Goal: Task Accomplishment & Management: Manage account settings

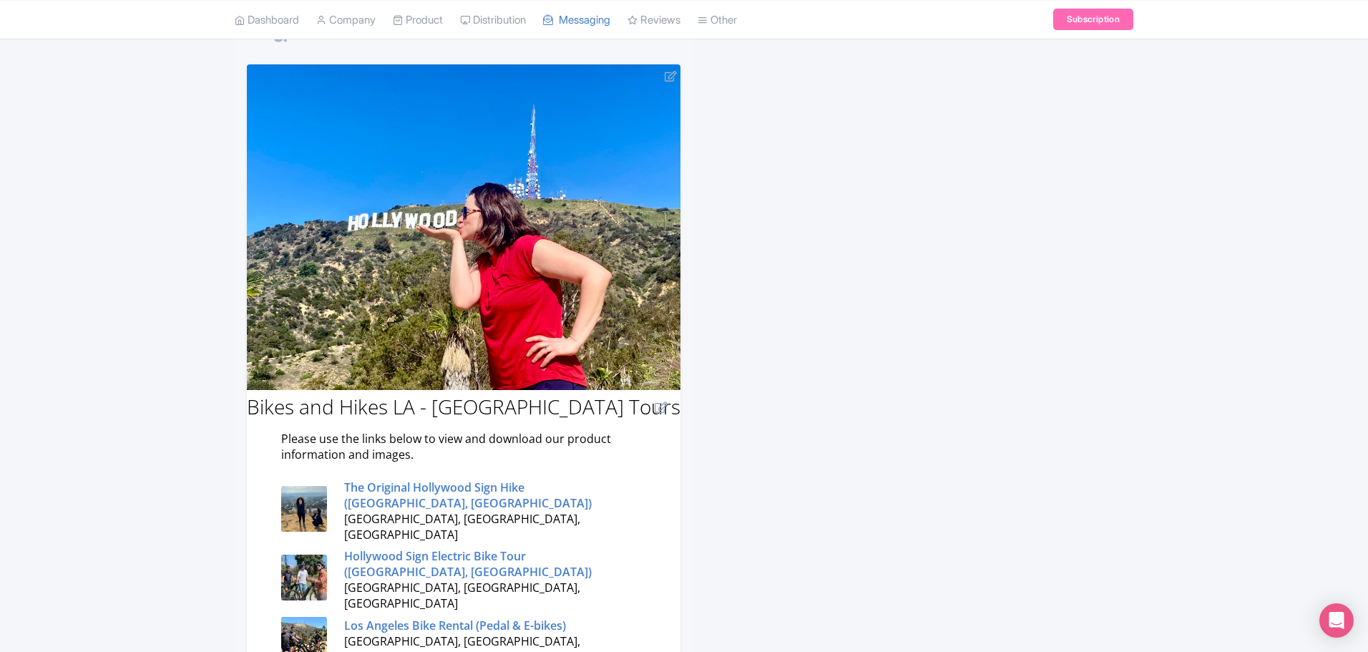
scroll to position [286, 0]
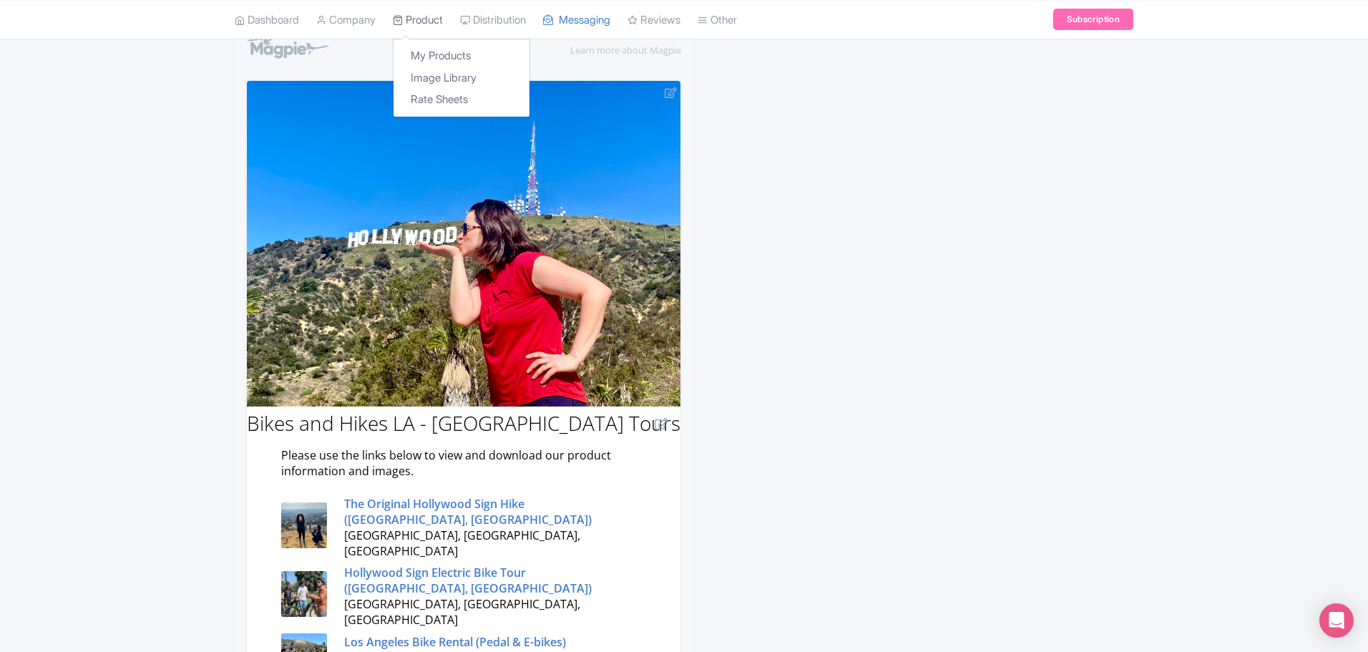
click at [403, 22] on icon at bounding box center [398, 19] width 10 height 10
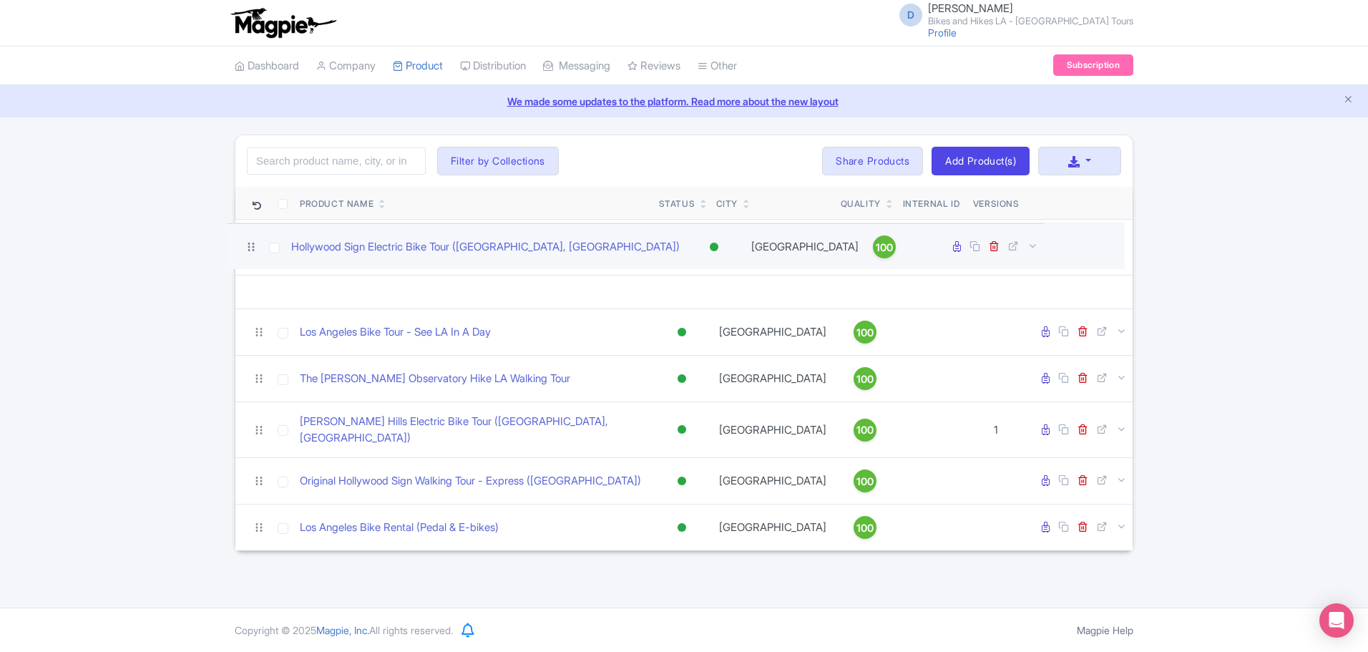
drag, startPoint x: 254, startPoint y: 383, endPoint x: 246, endPoint y: 248, distance: 136.2
drag, startPoint x: 255, startPoint y: 293, endPoint x: 254, endPoint y: 253, distance: 40.1
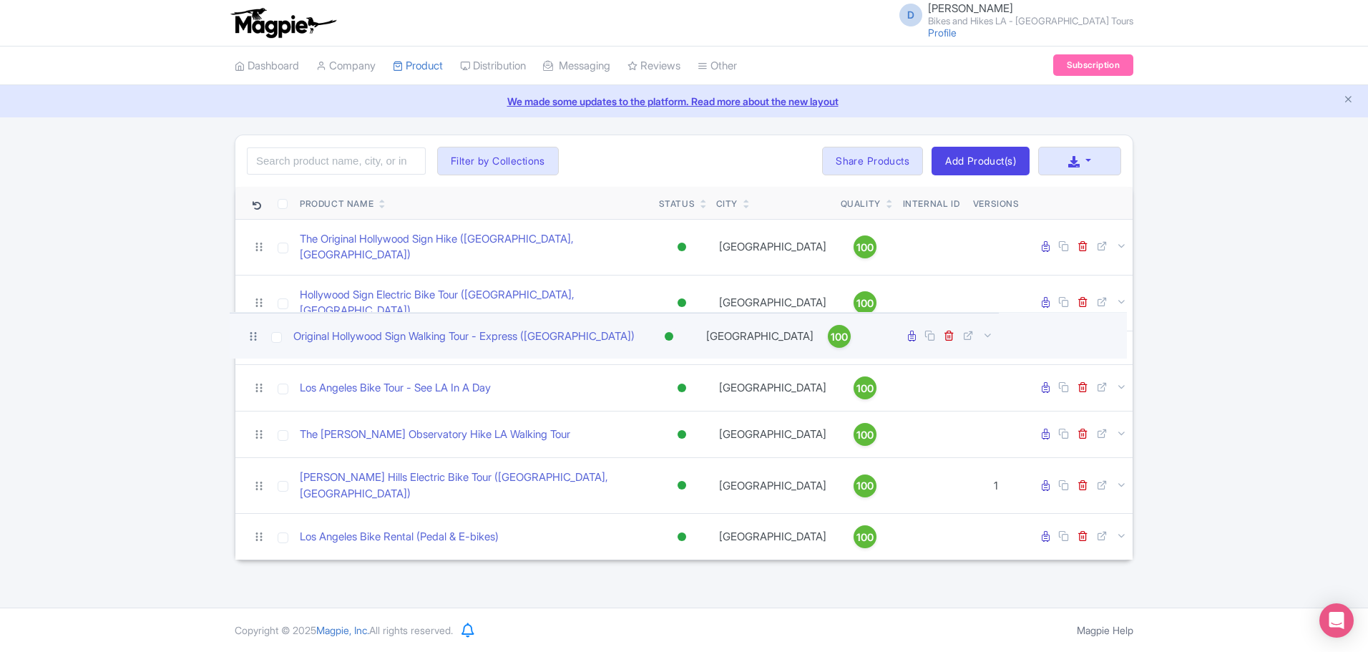
drag, startPoint x: 259, startPoint y: 472, endPoint x: 253, endPoint y: 333, distance: 139.6
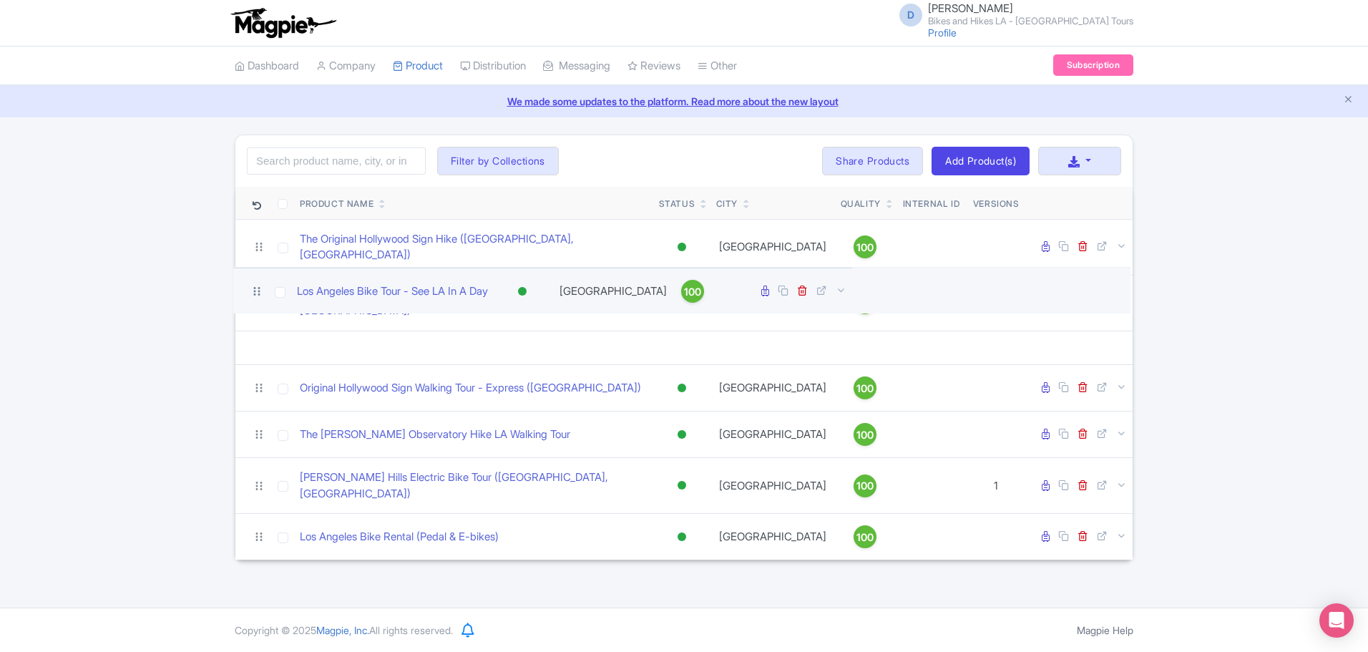
drag, startPoint x: 256, startPoint y: 386, endPoint x: 254, endPoint y: 294, distance: 91.6
drag, startPoint x: 260, startPoint y: 336, endPoint x: 260, endPoint y: 298, distance: 37.9
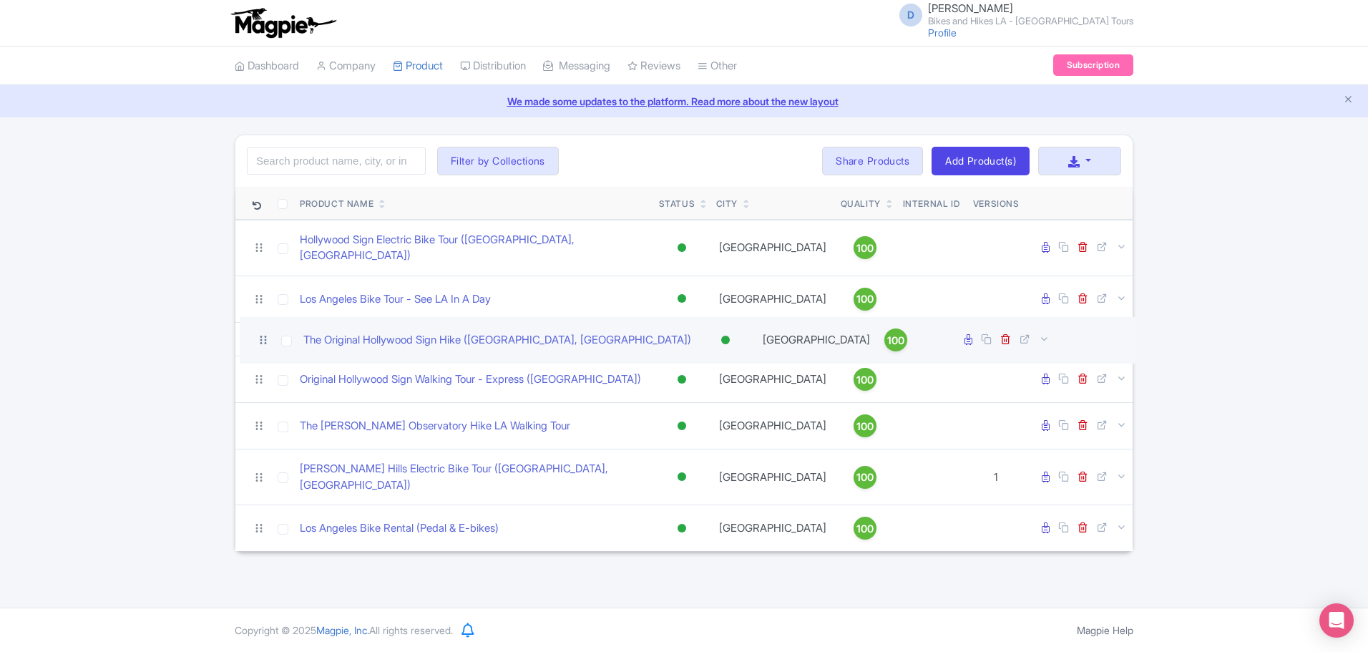
drag, startPoint x: 256, startPoint y: 241, endPoint x: 260, endPoint y: 339, distance: 98.1
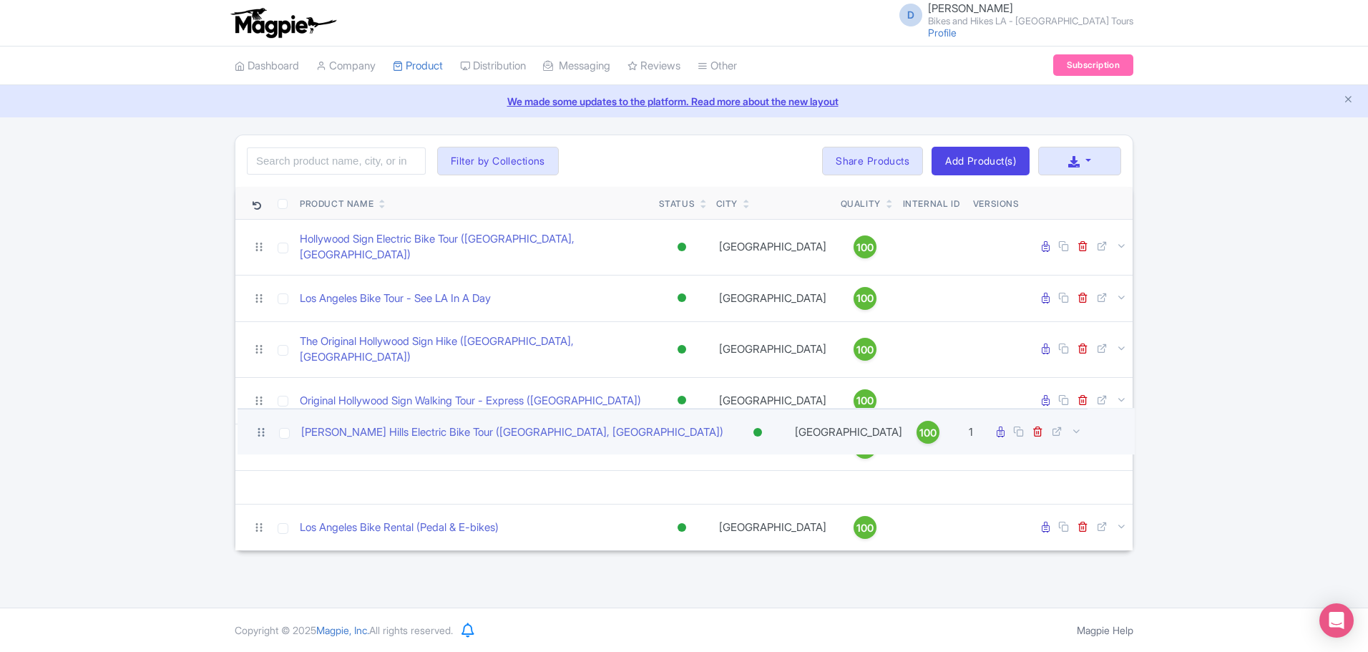
drag, startPoint x: 255, startPoint y: 477, endPoint x: 258, endPoint y: 433, distance: 43.7
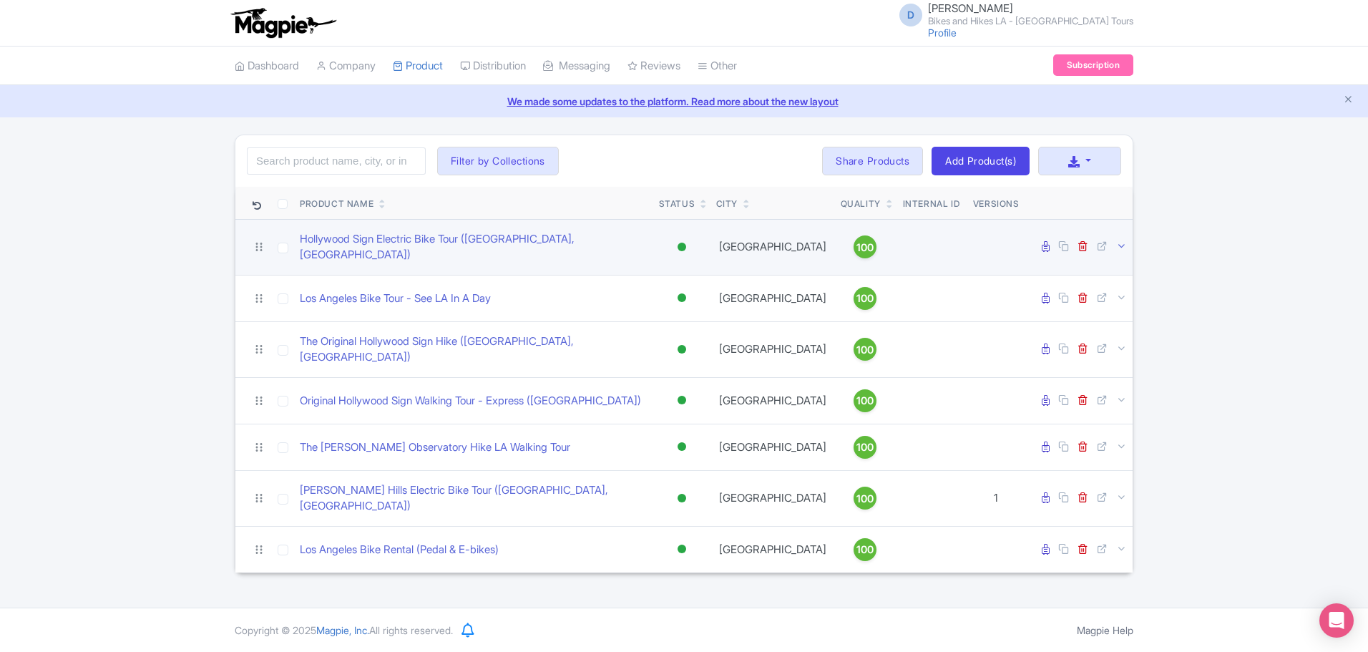
click at [1123, 243] on icon at bounding box center [1121, 245] width 11 height 11
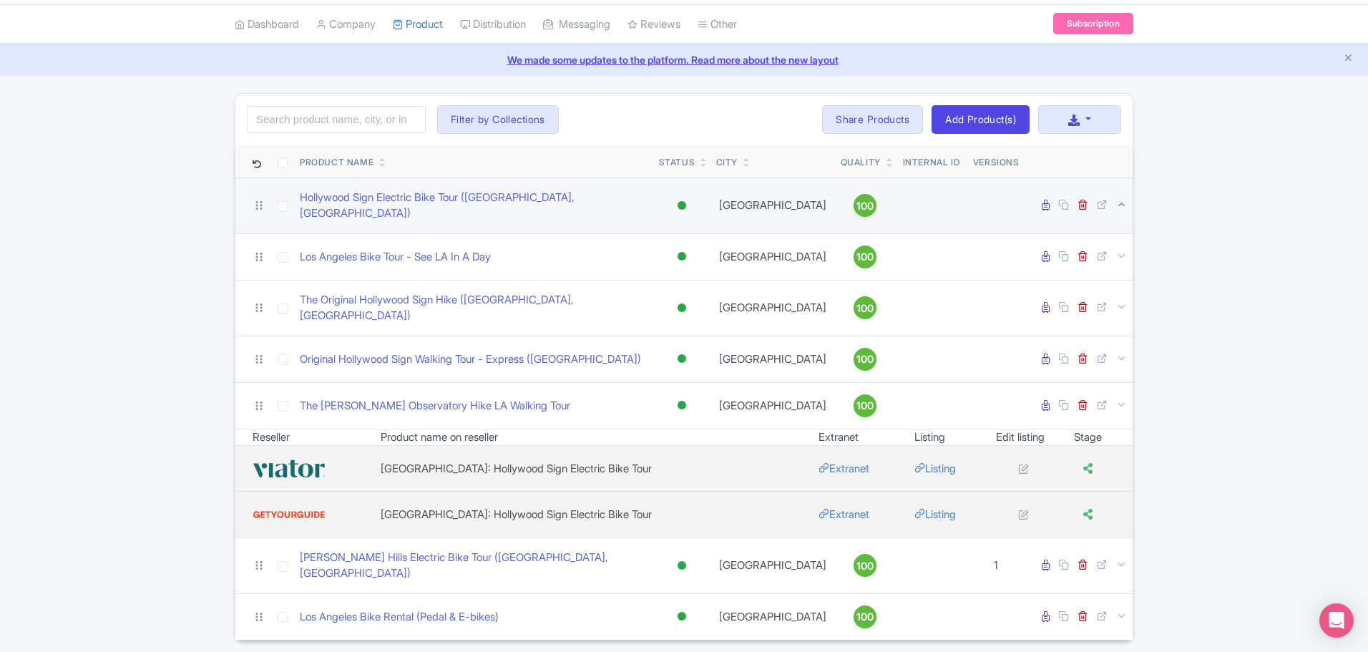
scroll to position [64, 0]
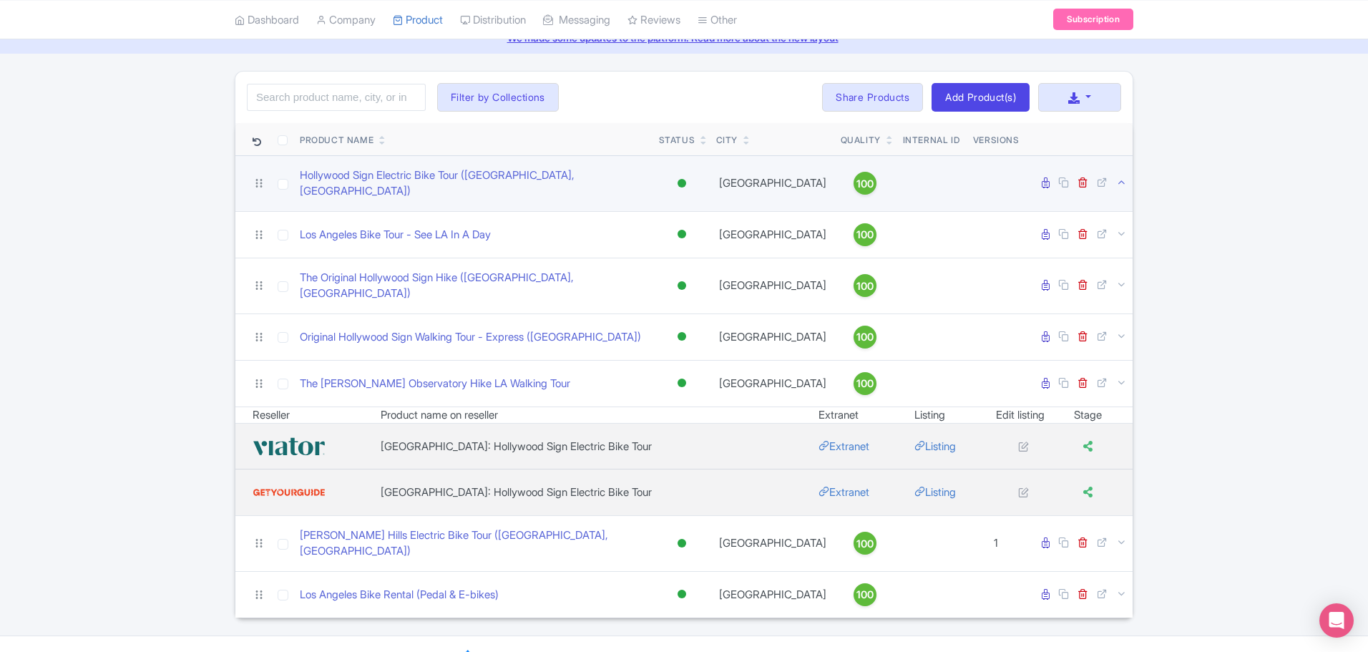
click at [1123, 180] on icon at bounding box center [1121, 182] width 11 height 11
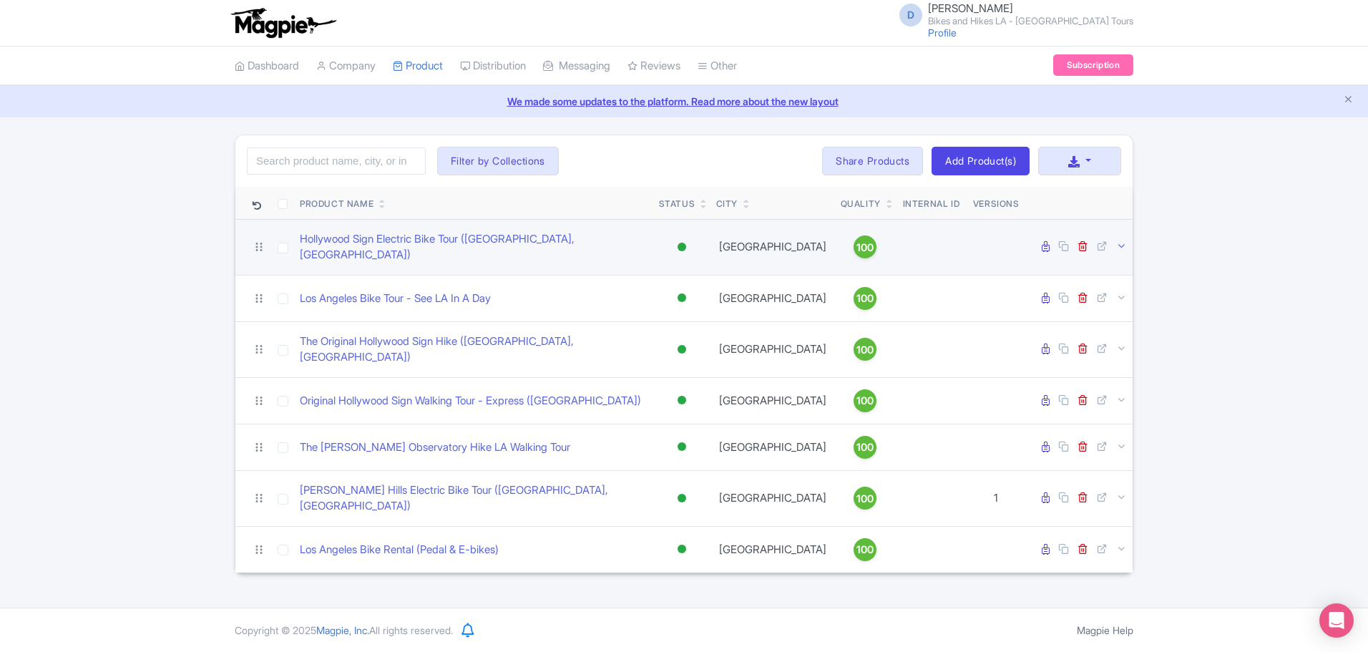
click at [1120, 240] on icon at bounding box center [1121, 245] width 11 height 11
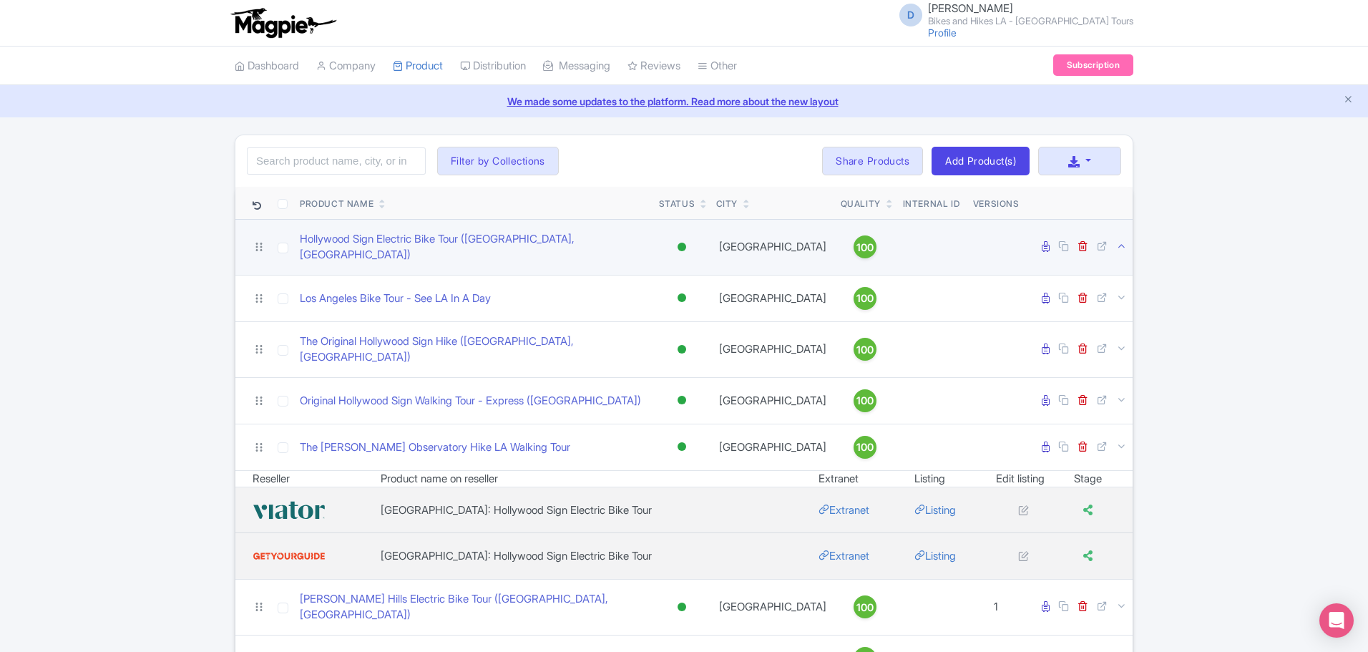
click at [1120, 240] on icon at bounding box center [1121, 245] width 11 height 11
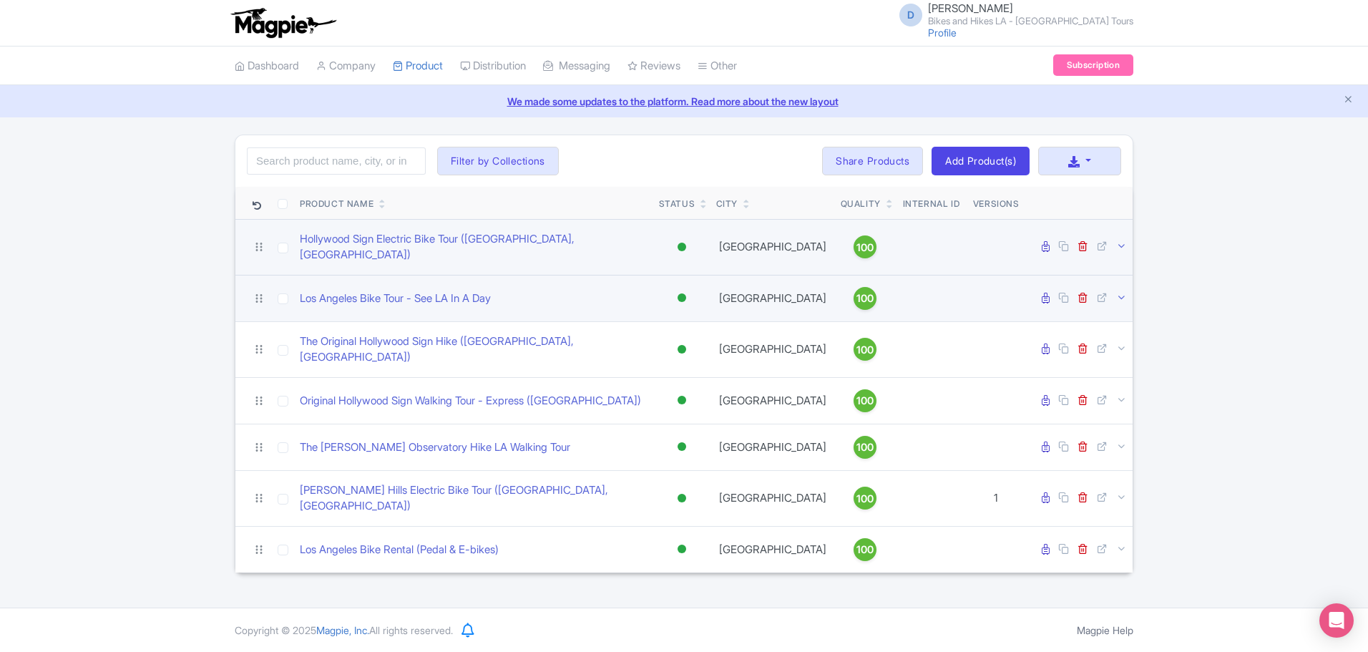
click at [1116, 292] on icon at bounding box center [1121, 297] width 11 height 11
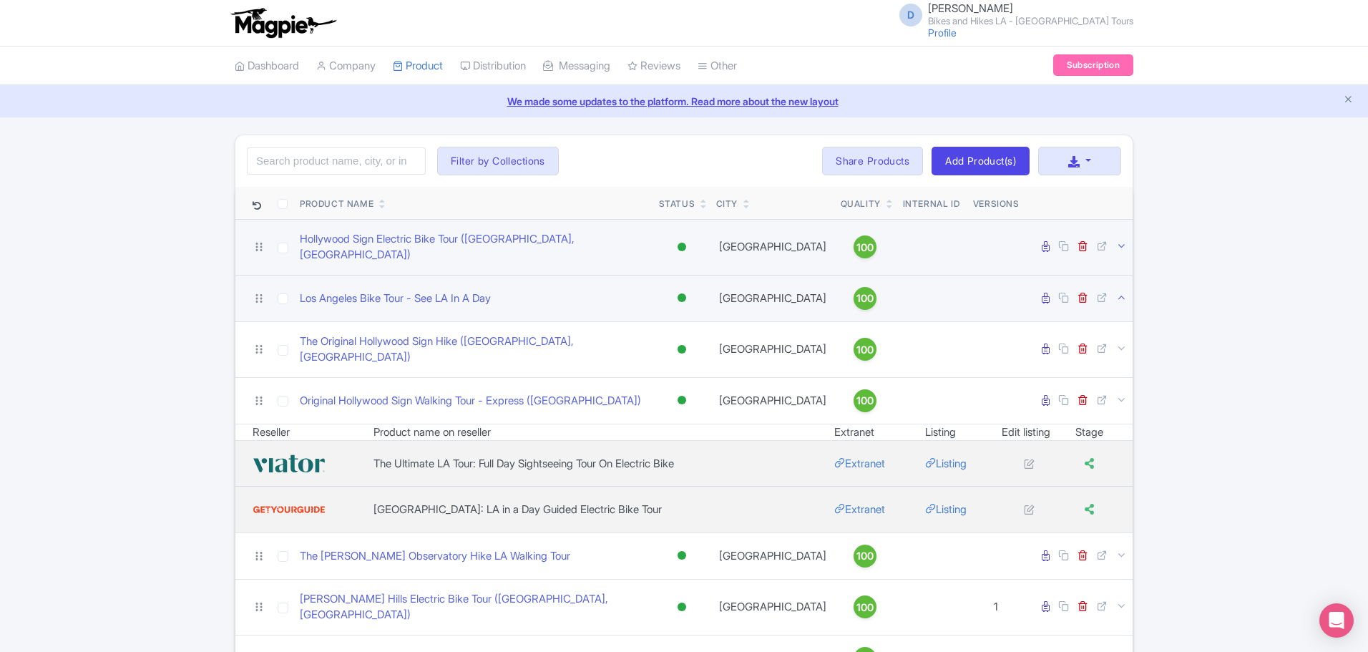
click at [1116, 292] on icon at bounding box center [1121, 297] width 11 height 11
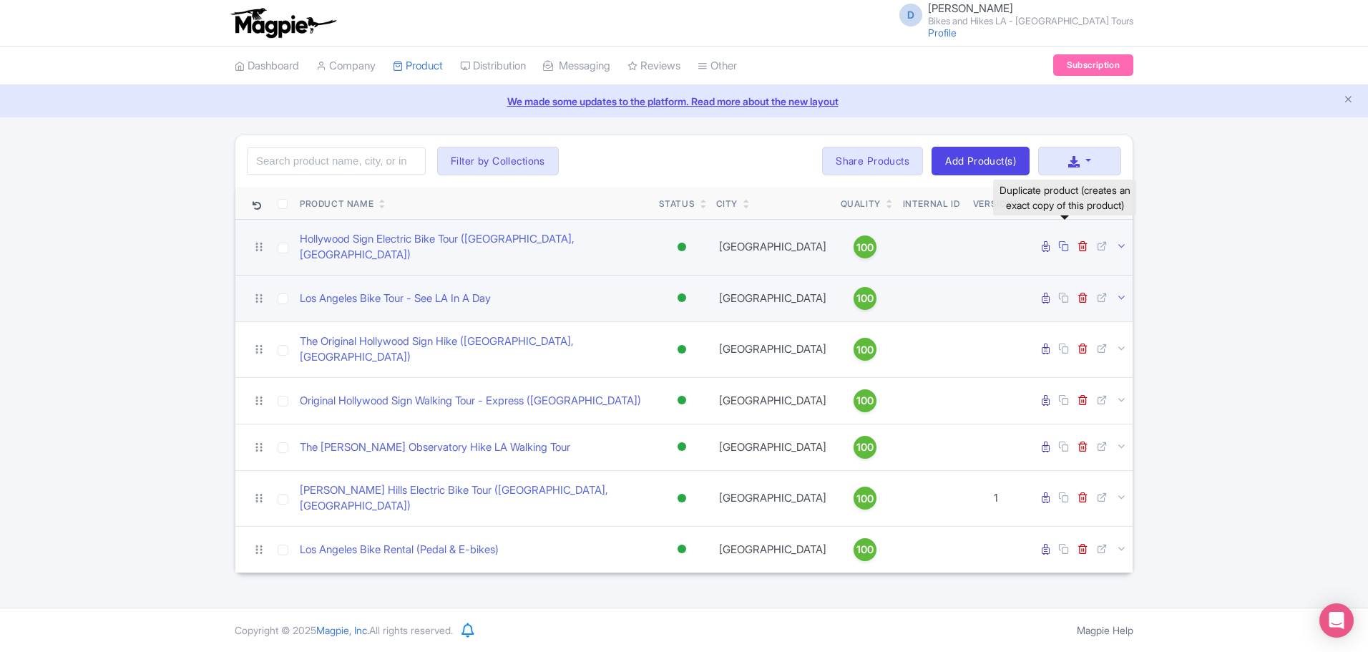
click at [1060, 247] on link at bounding box center [1065, 247] width 14 height 14
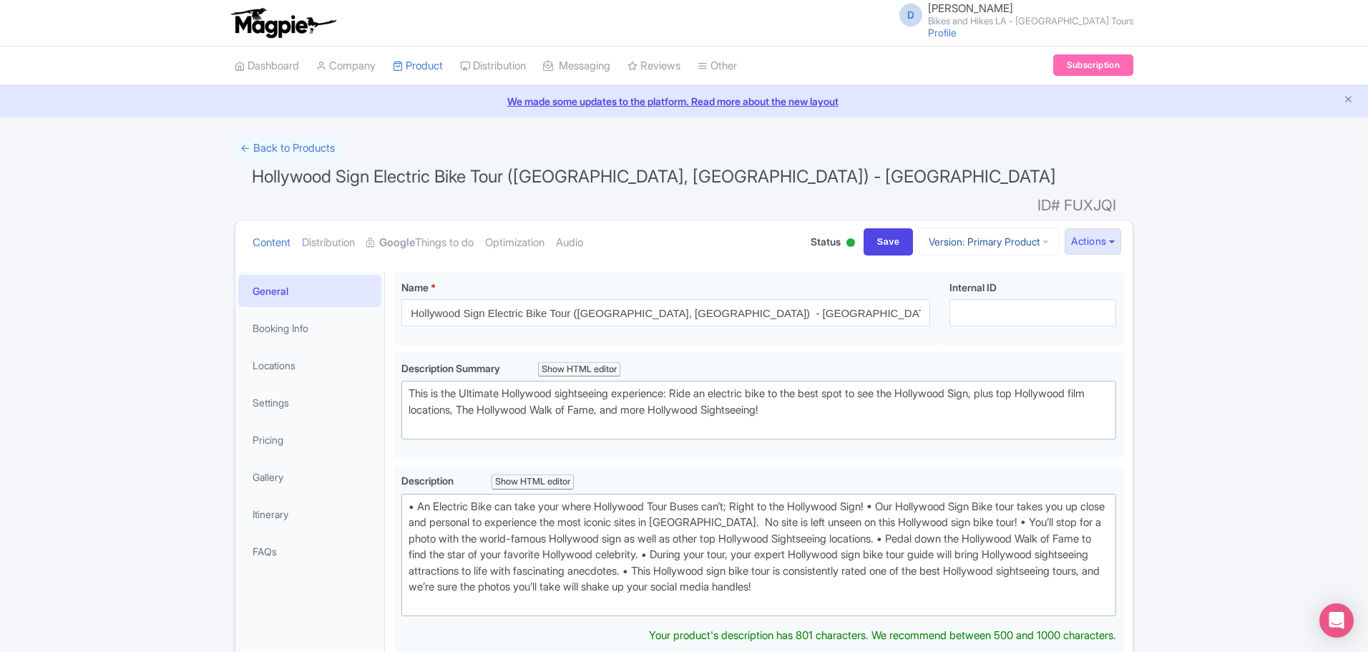
click at [1035, 228] on link "Version: Primary Product" at bounding box center [989, 242] width 140 height 28
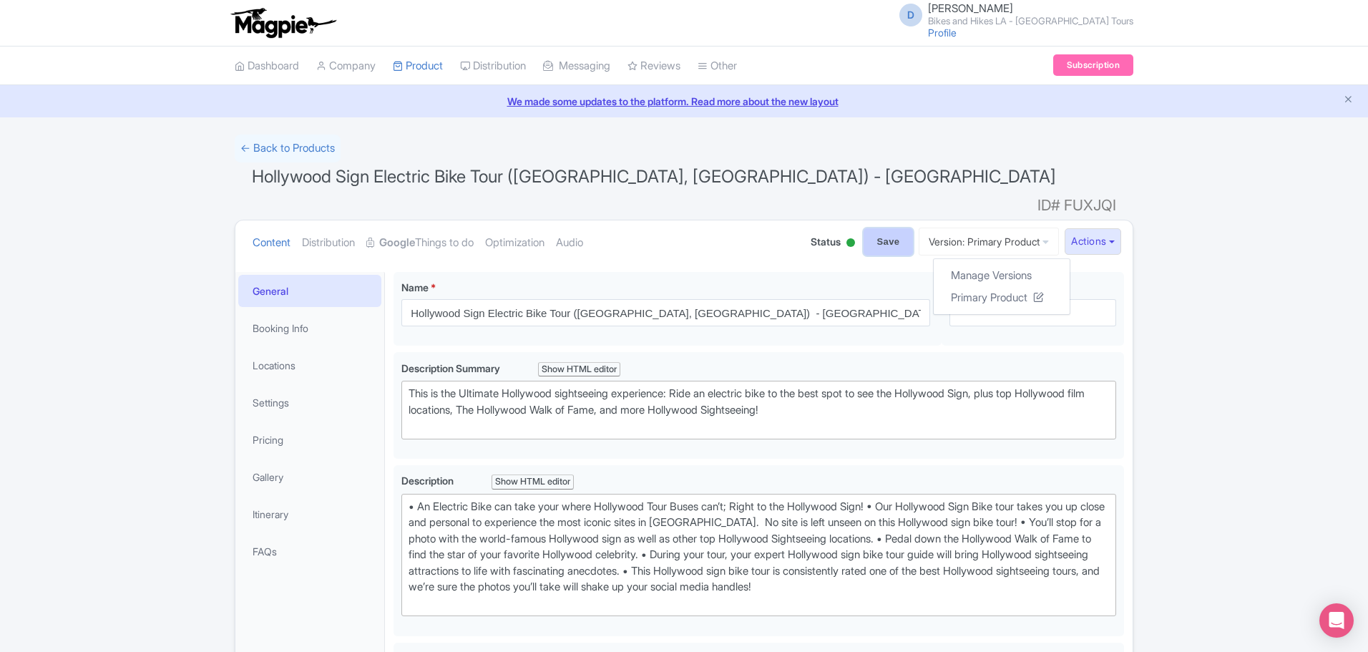
click at [877, 228] on input "Save" at bounding box center [889, 241] width 50 height 27
type input "Saving..."
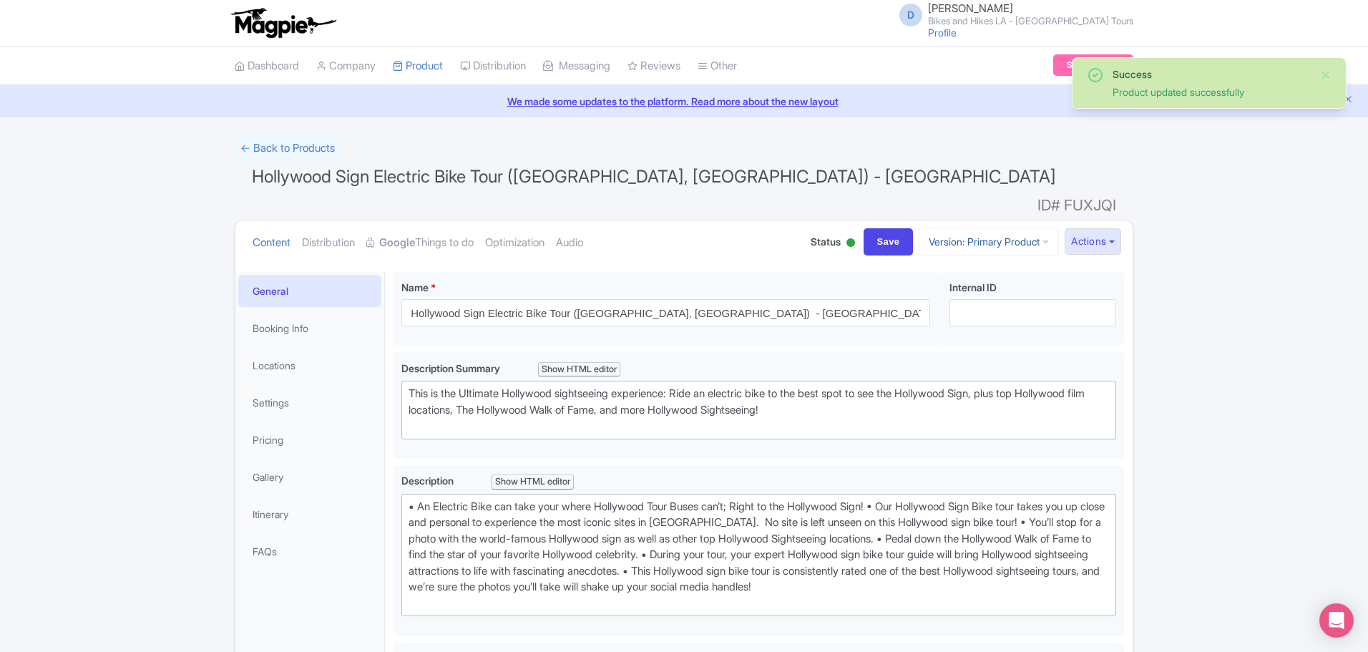
click at [1002, 228] on link "Version: Primary Product" at bounding box center [989, 242] width 140 height 28
click at [992, 265] on link "Manage Versions" at bounding box center [1002, 276] width 136 height 22
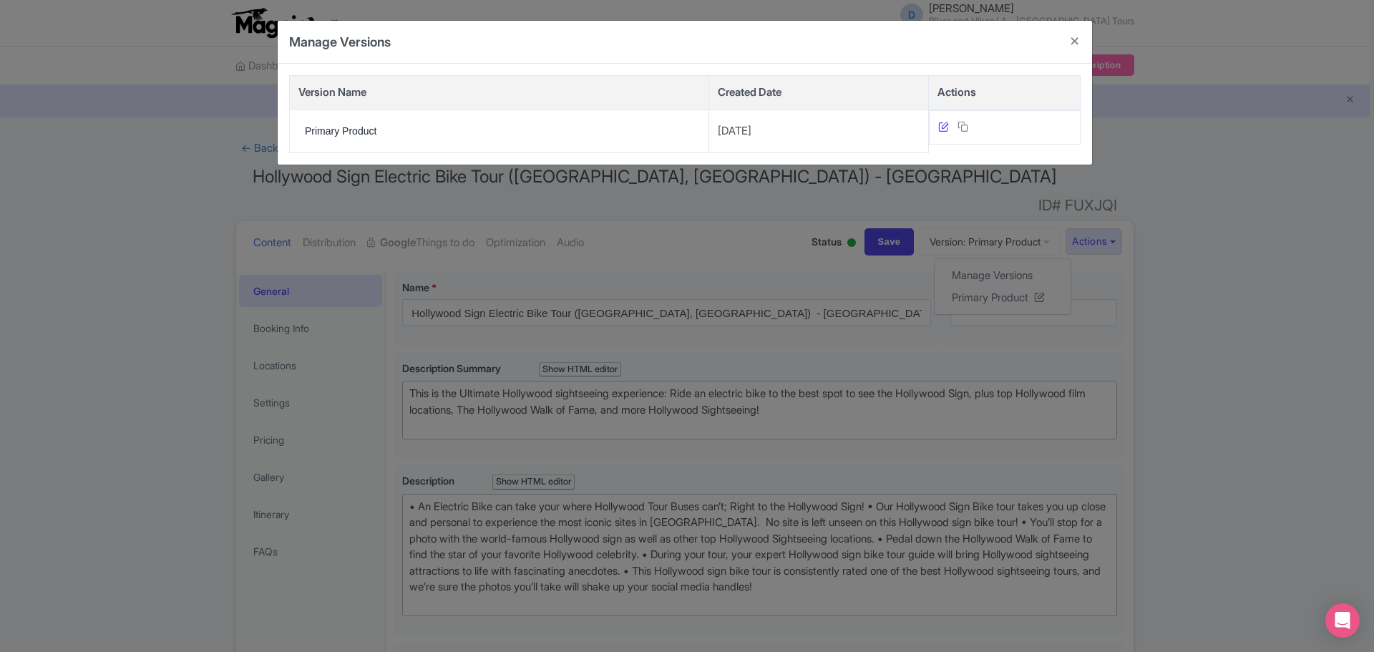
click at [941, 127] on icon at bounding box center [943, 126] width 11 height 11
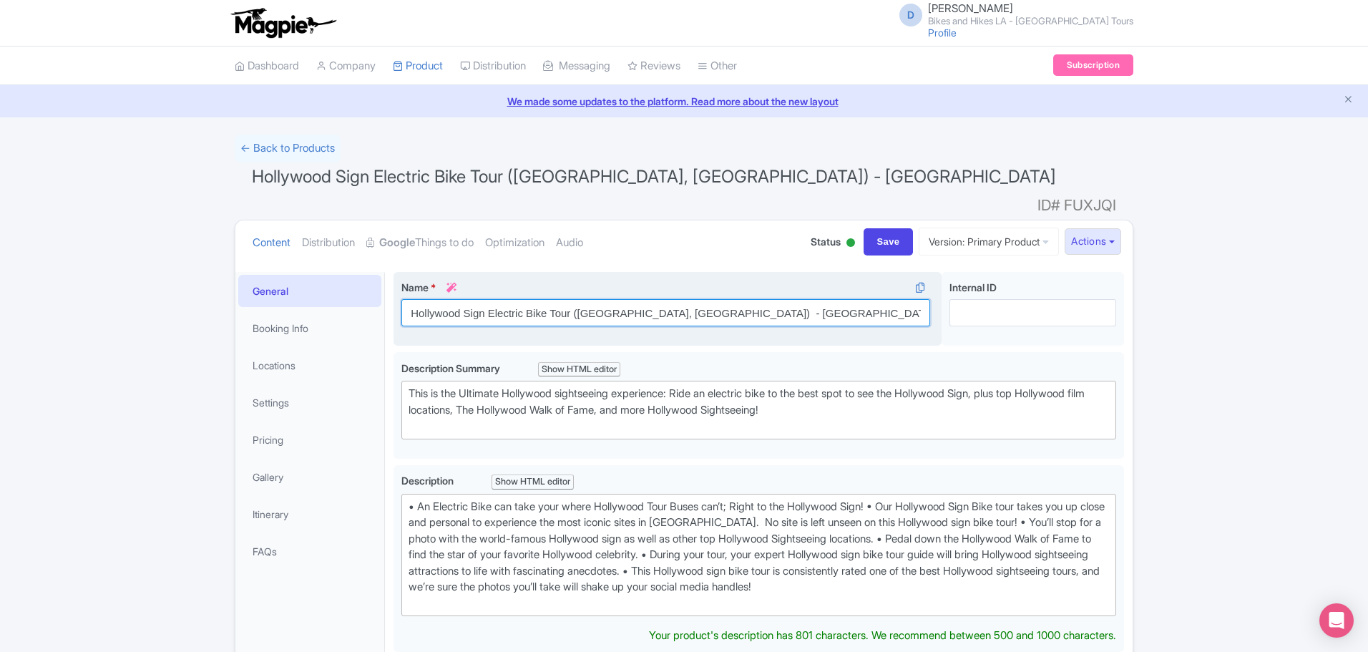
click at [689, 299] on input "Hollywood Sign Electric Bike Tour ([GEOGRAPHIC_DATA], [GEOGRAPHIC_DATA]) - [GEO…" at bounding box center [665, 312] width 529 height 27
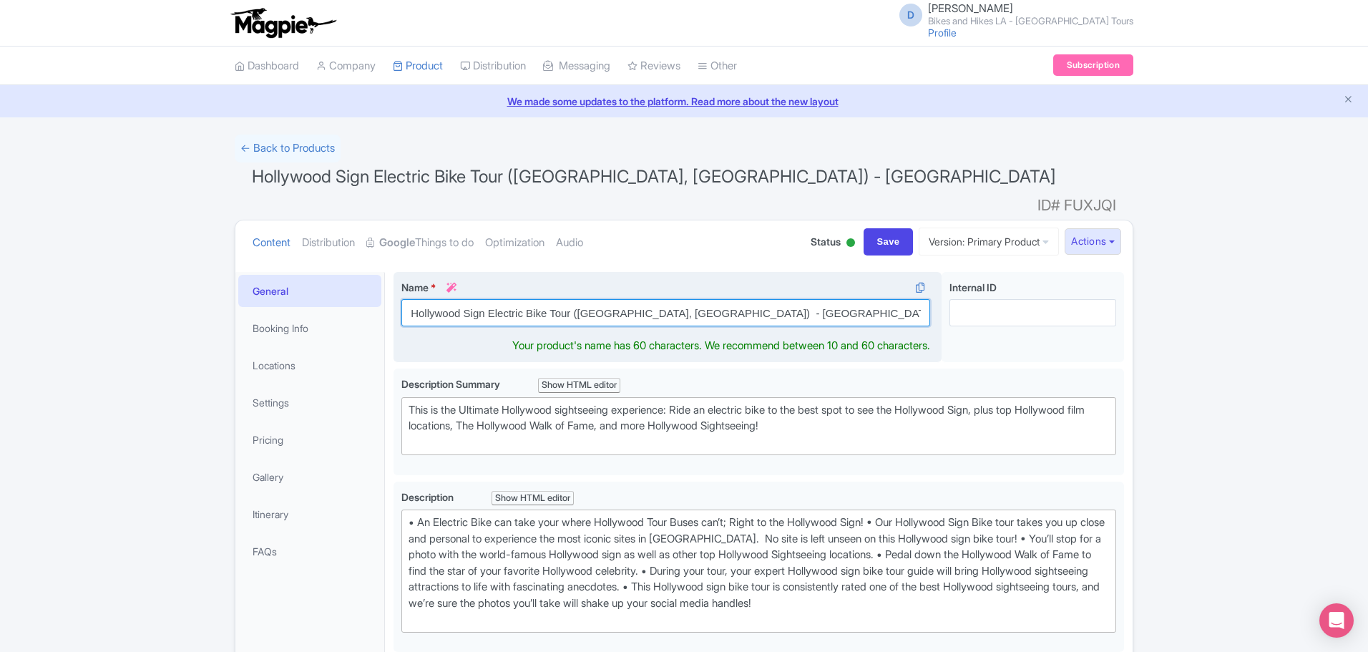
click at [689, 299] on input "Hollywood Sign Electric Bike Tour (Los Angeles, CA) - Clone" at bounding box center [665, 312] width 529 height 27
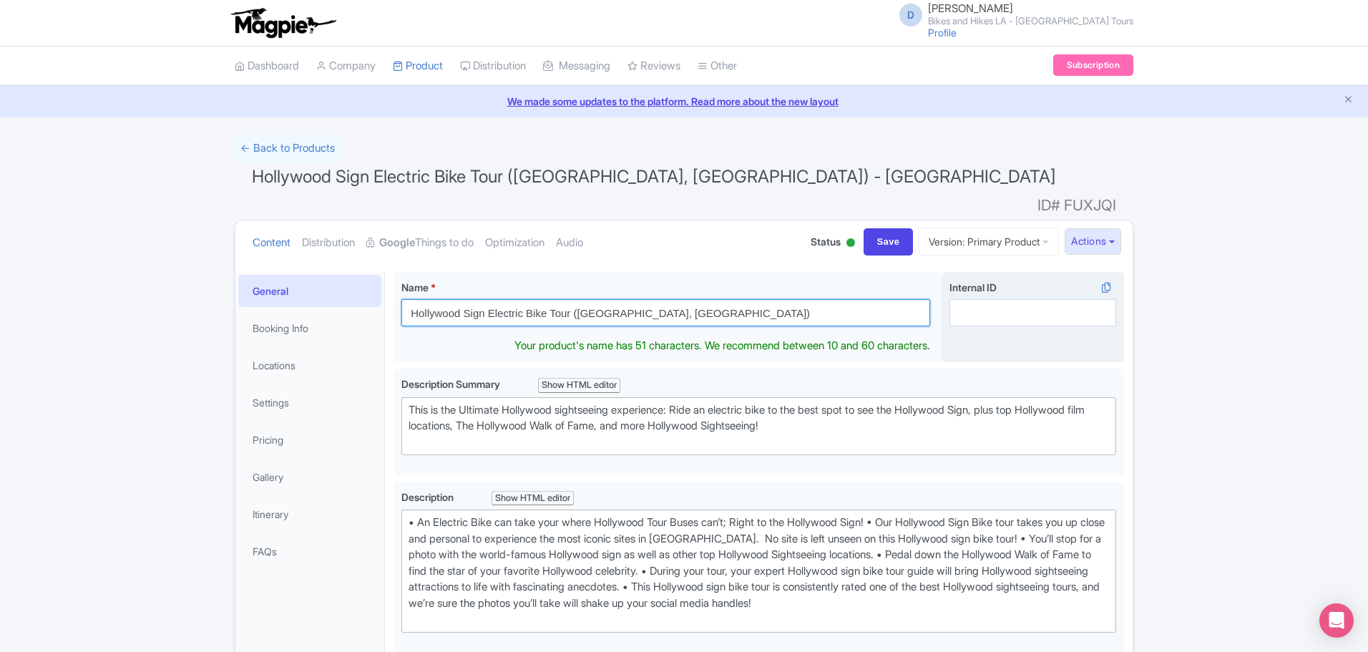
type input "Hollywood Sign Electric Bike Tour ([GEOGRAPHIC_DATA], [GEOGRAPHIC_DATA])"
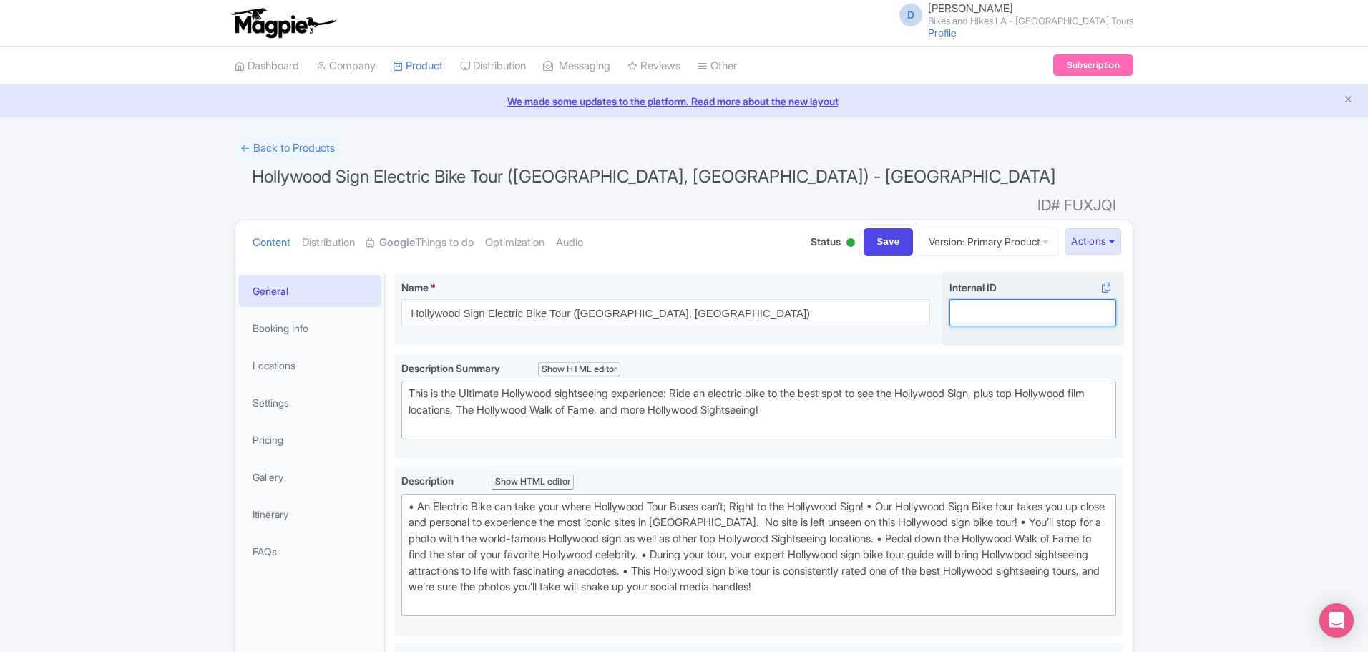
click at [982, 299] on input "Internal ID i" at bounding box center [1032, 312] width 167 height 27
type input "Viator HBT"
click at [919, 228] on link "Version: Primary Product" at bounding box center [989, 242] width 140 height 28
click at [878, 228] on input "Save" at bounding box center [889, 241] width 50 height 27
type input "Saving..."
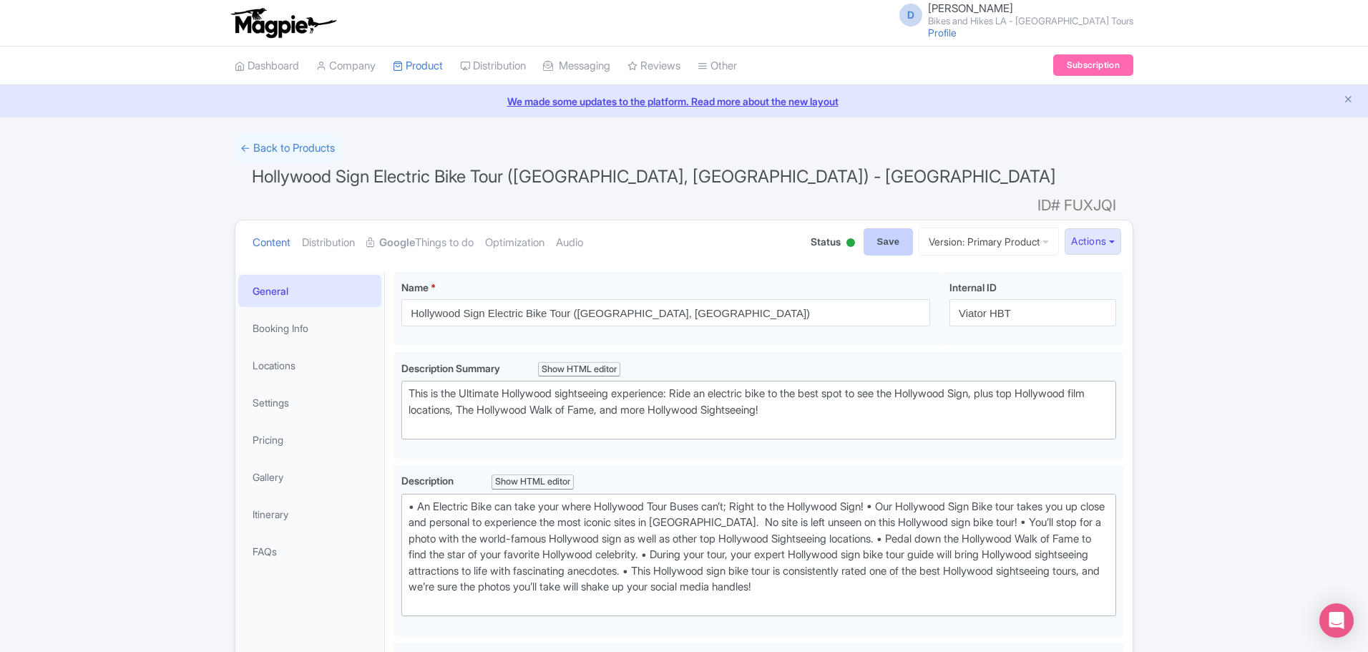
type input "Saving..."
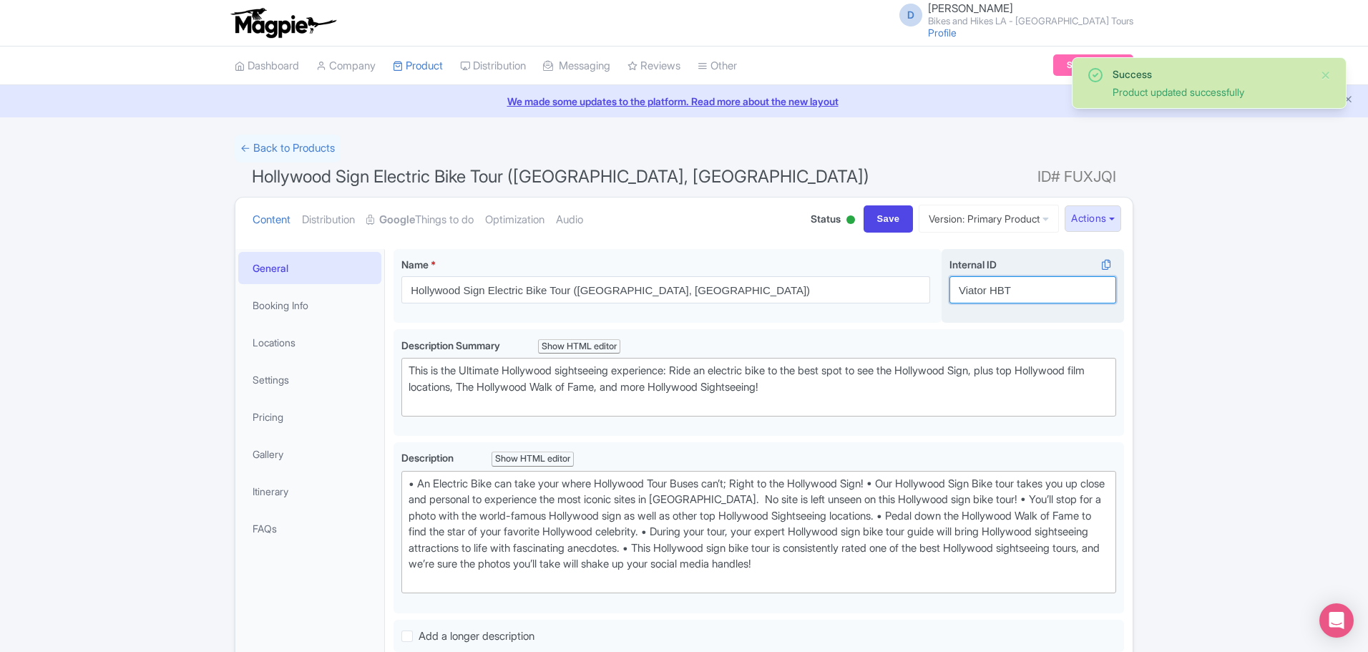
click at [1040, 286] on input "Viator HBT" at bounding box center [1032, 289] width 167 height 27
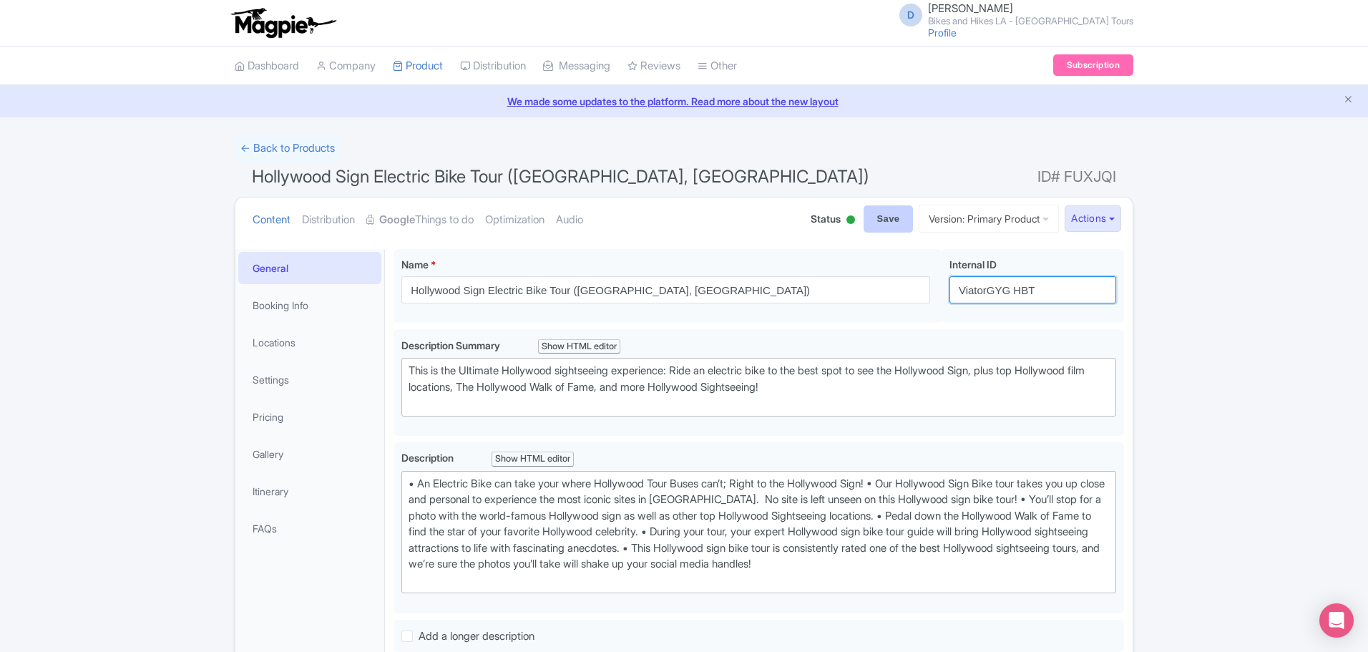
type input "ViatorGYG HBT"
click at [884, 217] on input "Save" at bounding box center [889, 218] width 50 height 27
type input "Saving..."
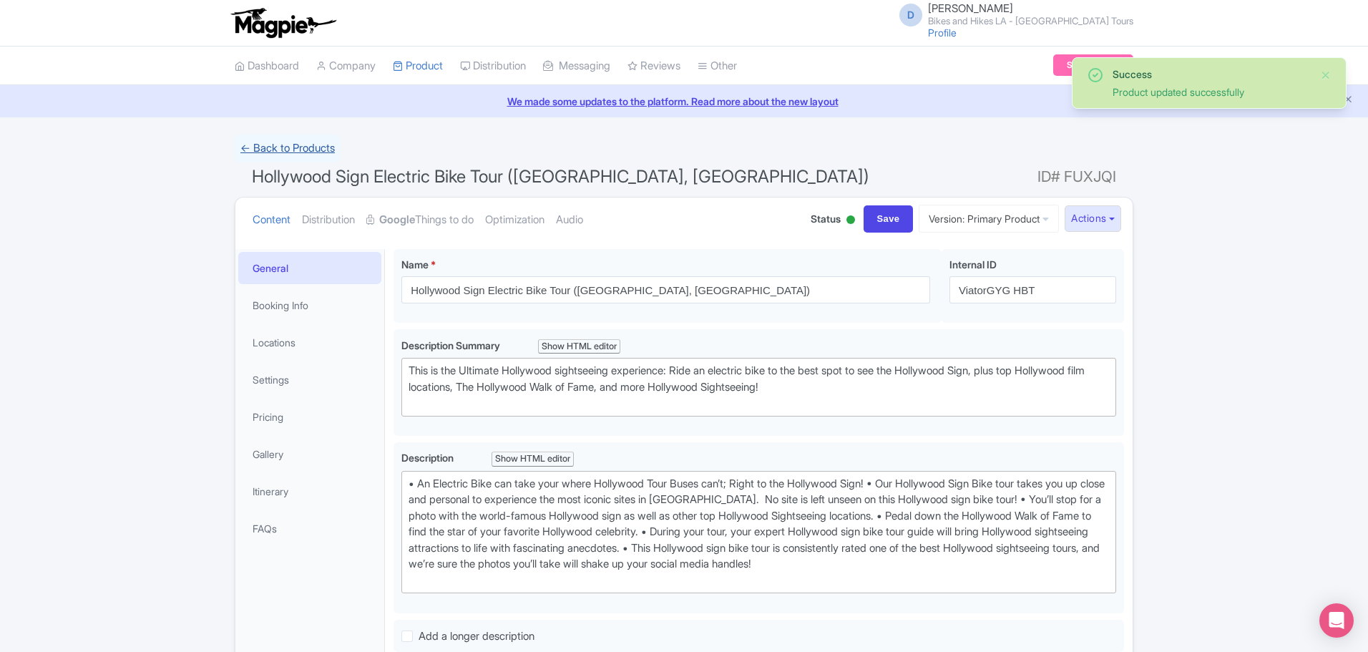
click at [328, 142] on link "← Back to Products" at bounding box center [288, 149] width 106 height 28
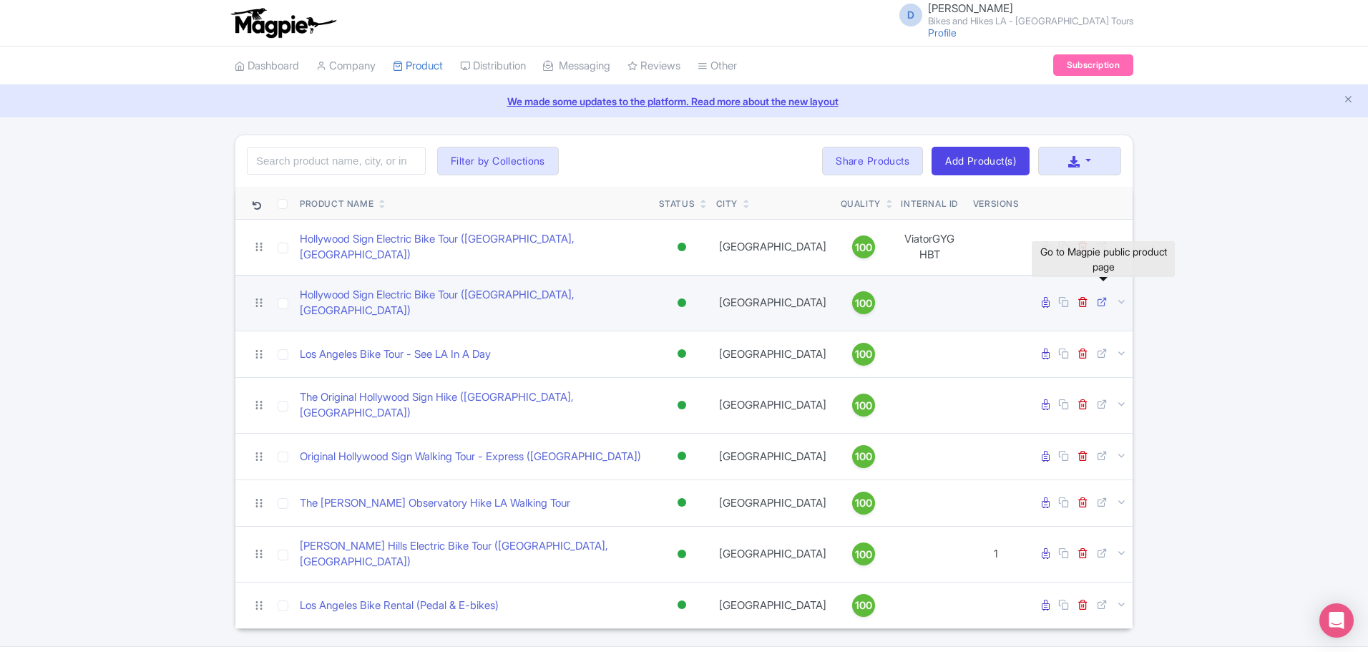
click at [1106, 296] on icon at bounding box center [1102, 301] width 11 height 11
click at [479, 288] on link "Hollywood Sign Electric Bike Tour ([GEOGRAPHIC_DATA], [GEOGRAPHIC_DATA])" at bounding box center [474, 303] width 348 height 32
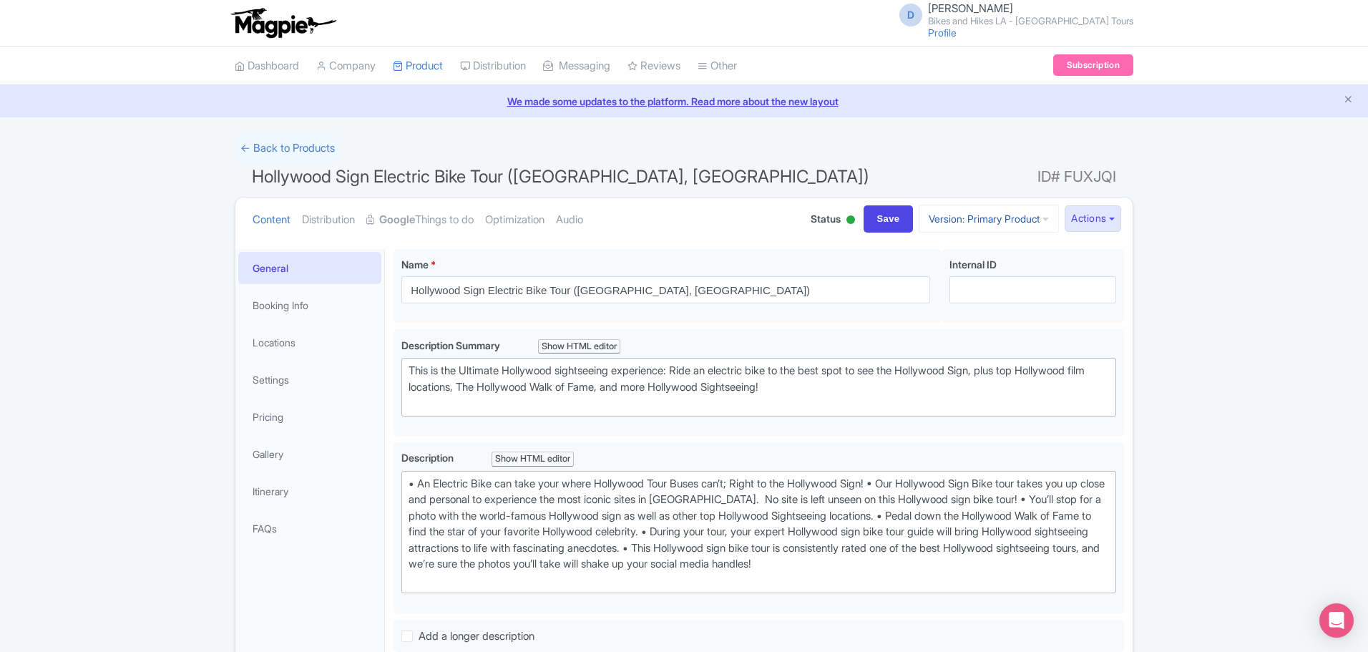
click at [1042, 220] on icon at bounding box center [1045, 219] width 6 height 10
click at [994, 247] on link "Manage Versions" at bounding box center [1002, 253] width 136 height 22
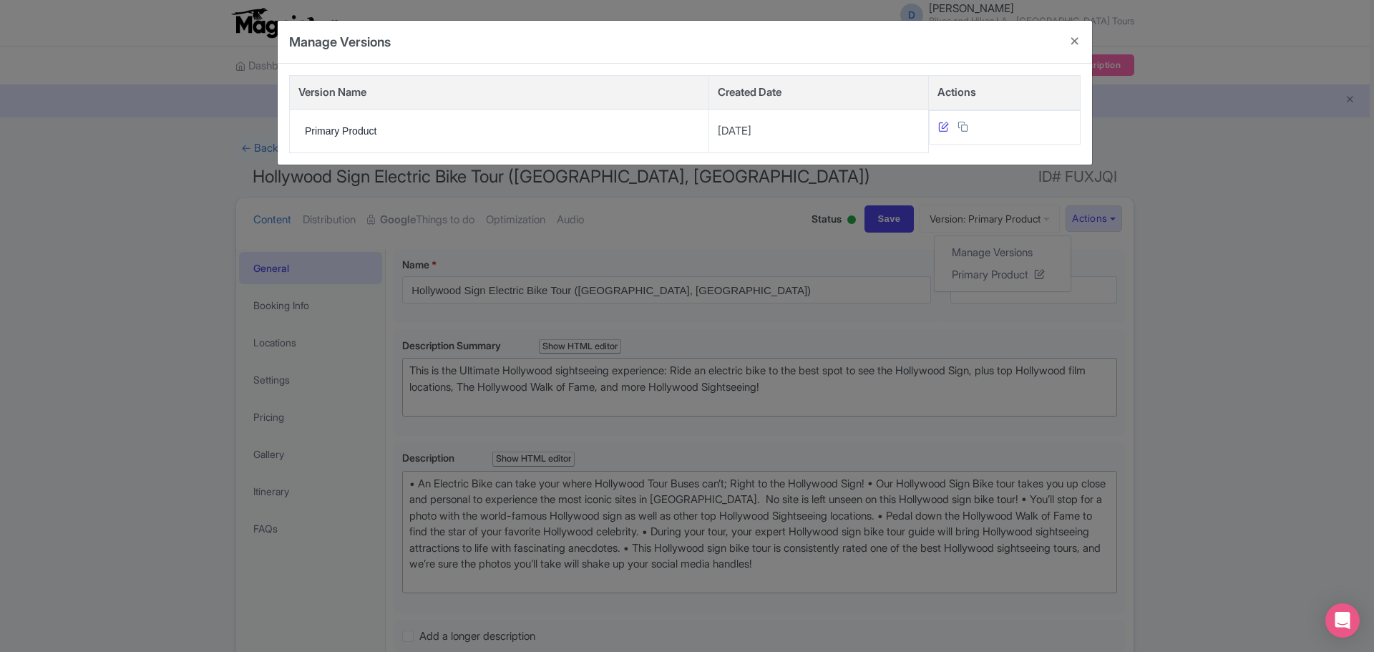
click at [941, 125] on icon at bounding box center [943, 126] width 11 height 11
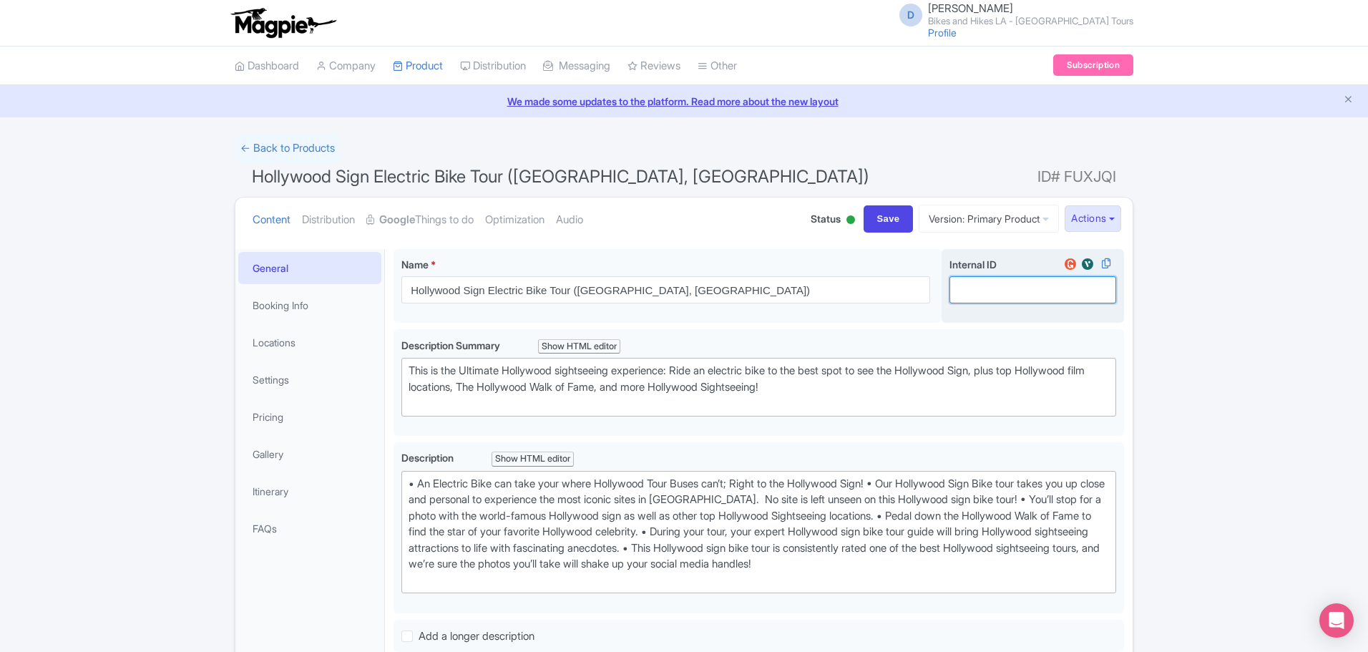
click at [1024, 297] on input "Internal ID i" at bounding box center [1032, 289] width 167 height 27
type input "ThirdParty"
click at [318, 414] on link "Pricing" at bounding box center [309, 417] width 143 height 32
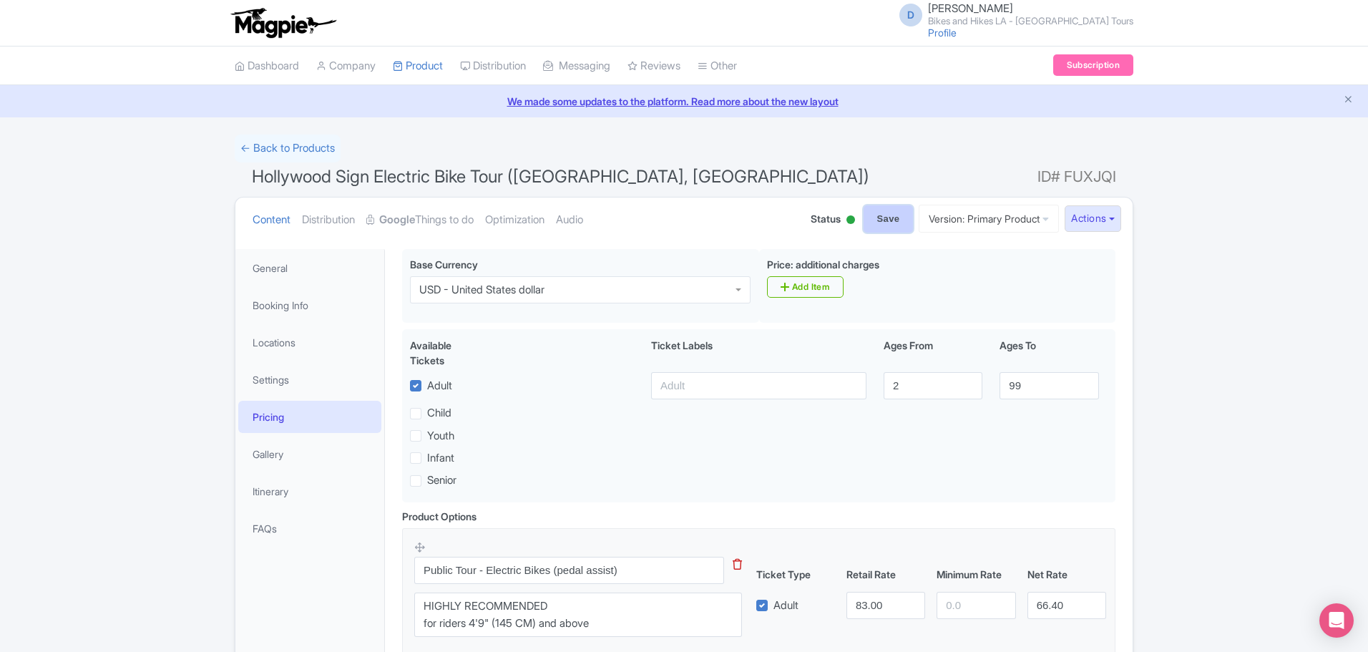
click at [873, 224] on input "Save" at bounding box center [889, 218] width 50 height 27
type input "Saving..."
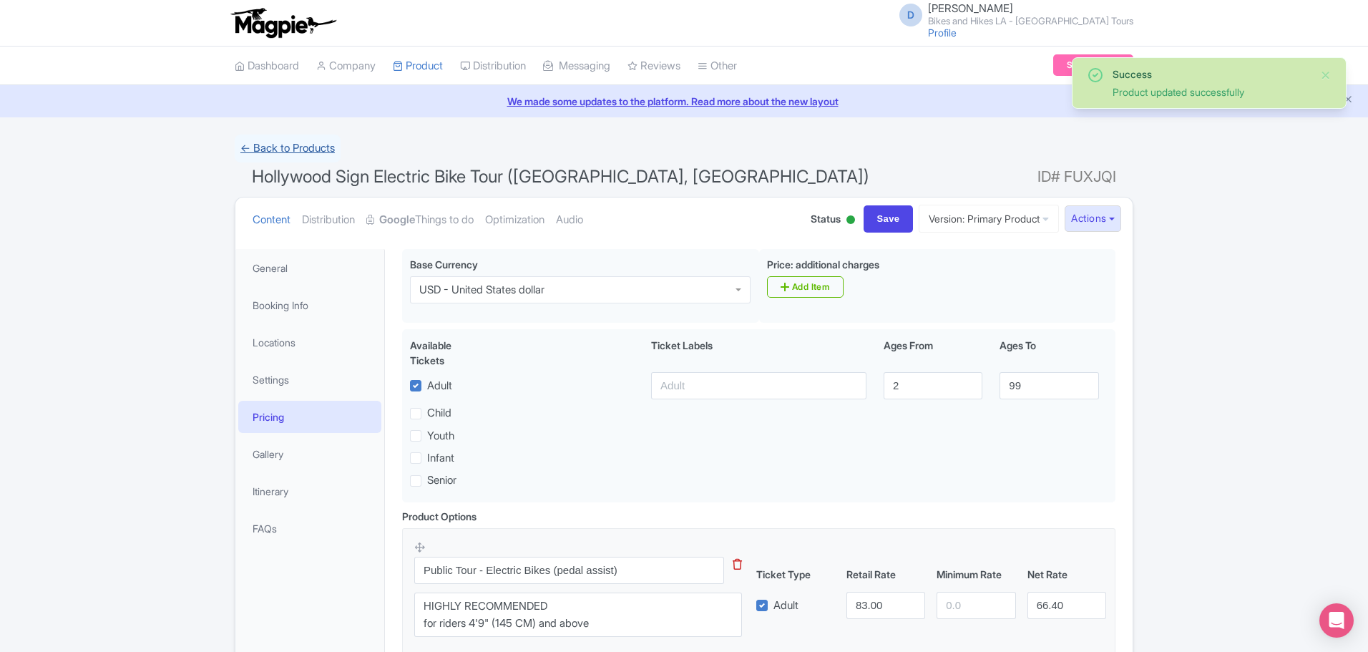
click at [307, 150] on link "← Back to Products" at bounding box center [288, 149] width 106 height 28
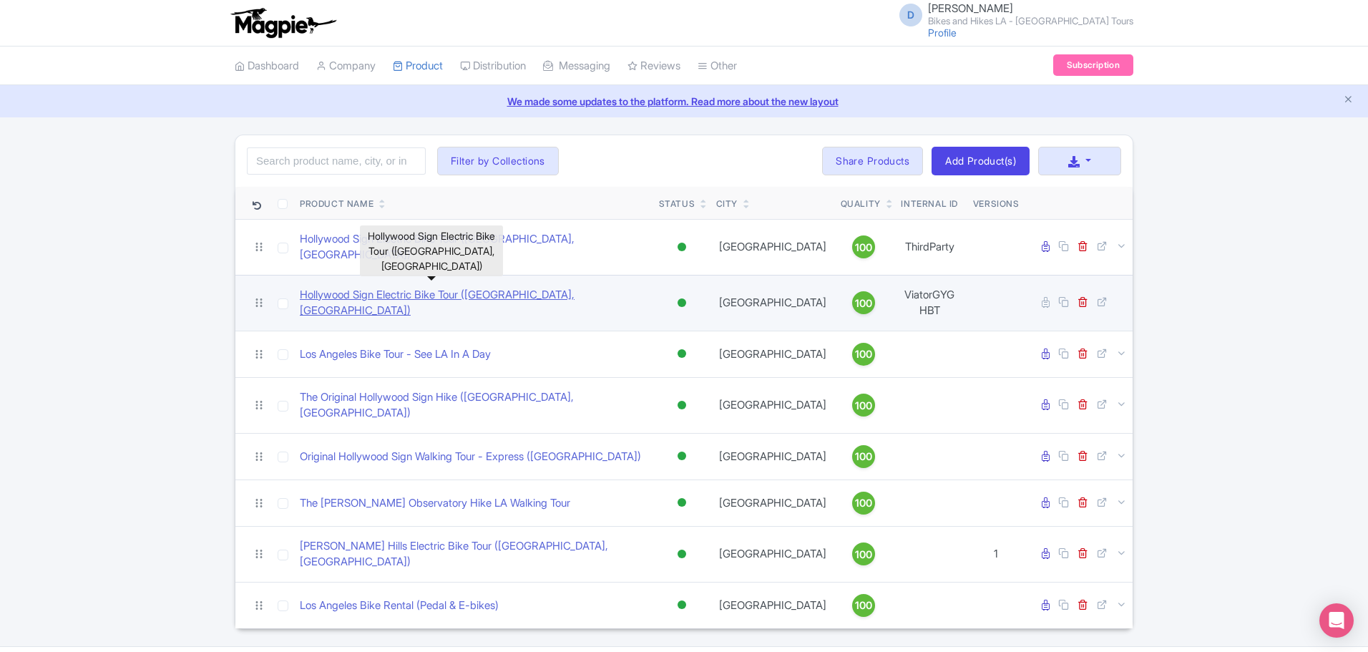
click at [461, 287] on link "Hollywood Sign Electric Bike Tour ([GEOGRAPHIC_DATA], [GEOGRAPHIC_DATA])" at bounding box center [474, 303] width 348 height 32
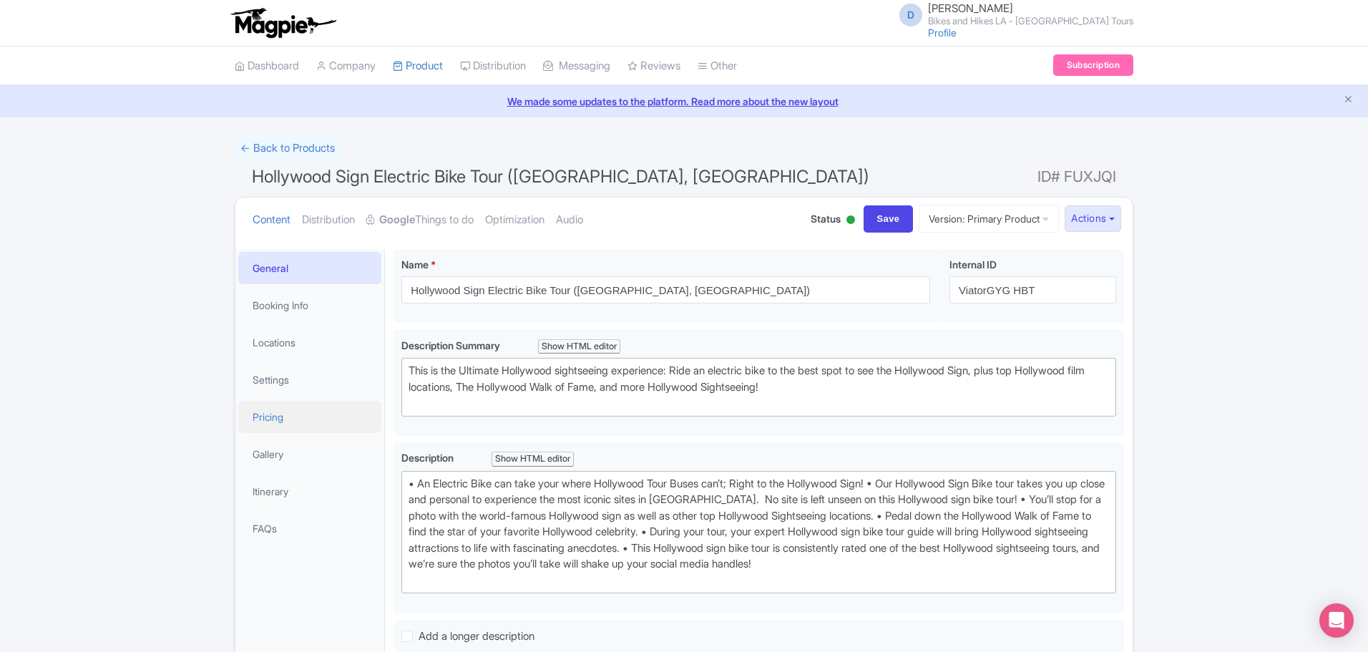
click at [330, 415] on link "Pricing" at bounding box center [309, 417] width 143 height 32
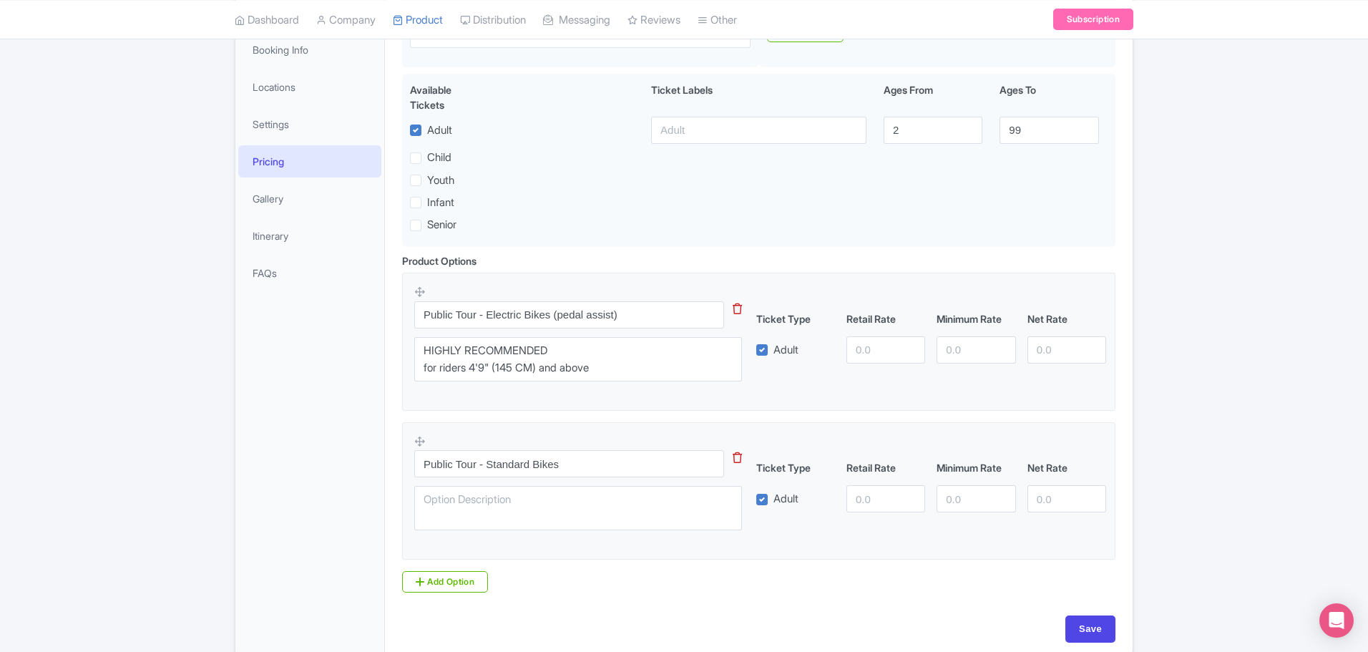
scroll to position [286, 0]
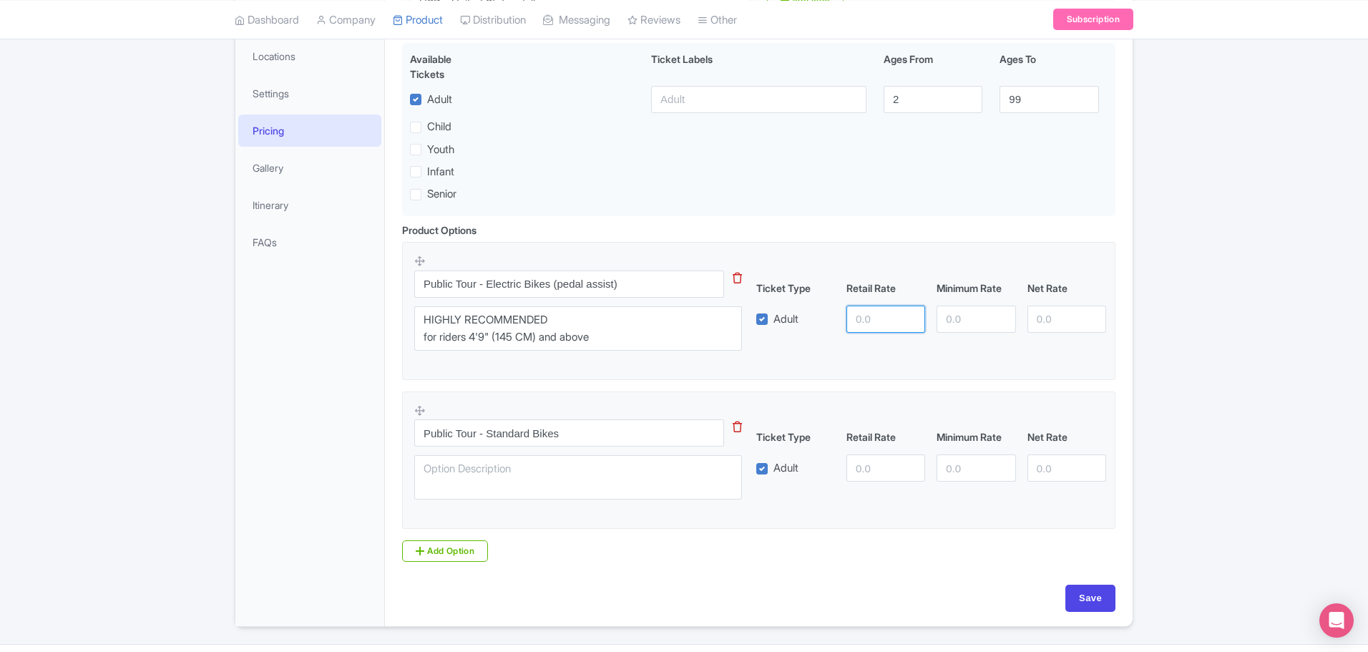
click at [889, 317] on input "number" at bounding box center [885, 319] width 79 height 27
type input "214"
click at [864, 466] on input "number" at bounding box center [885, 467] width 79 height 27
type input "220"
click at [866, 490] on div "Public Tour - Standard Bikes This tip has not data. Code: tip_option_name Ticke…" at bounding box center [758, 456] width 689 height 105
